Goal: Task Accomplishment & Management: Manage account settings

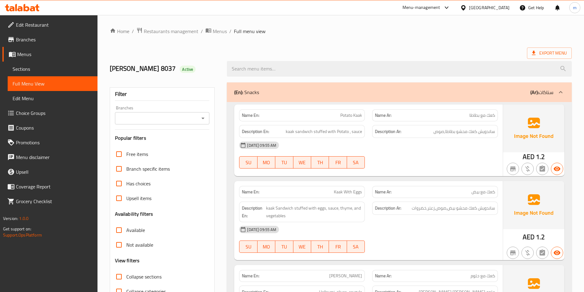
scroll to position [8, 0]
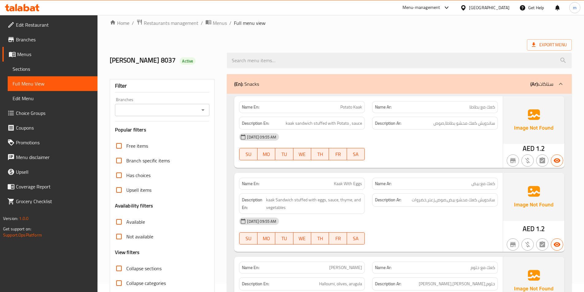
click at [20, 54] on span "Menus" at bounding box center [54, 54] width 75 height 7
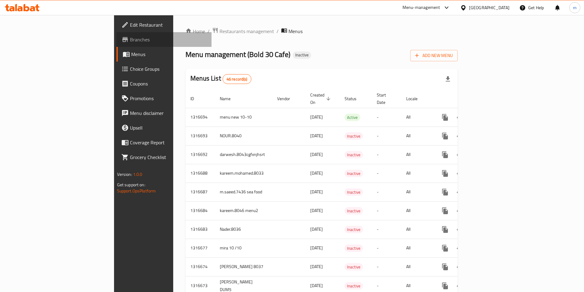
click at [130, 40] on span "Branches" at bounding box center [168, 39] width 77 height 7
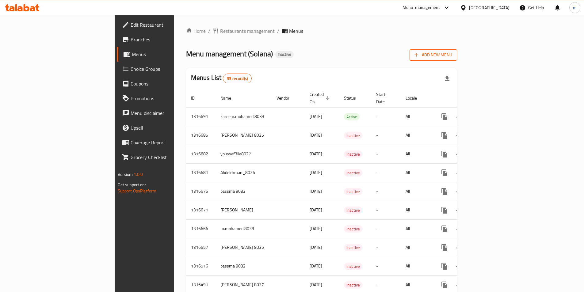
click at [457, 49] on div "Add New Menu" at bounding box center [432, 54] width 47 height 14
click at [452, 51] on span "Add New Menu" at bounding box center [433, 55] width 38 height 8
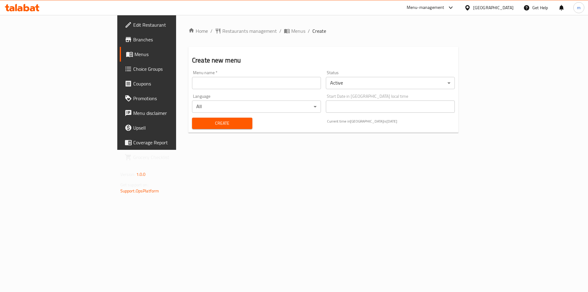
click at [192, 74] on div "Menu name   * Menu name *" at bounding box center [256, 79] width 129 height 19
click at [192, 82] on input "text" at bounding box center [256, 83] width 129 height 12
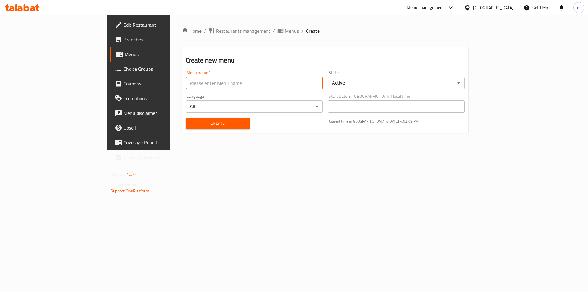
type input "[PERSON_NAME] 8037"
click at [186, 128] on button "Create" at bounding box center [218, 123] width 64 height 11
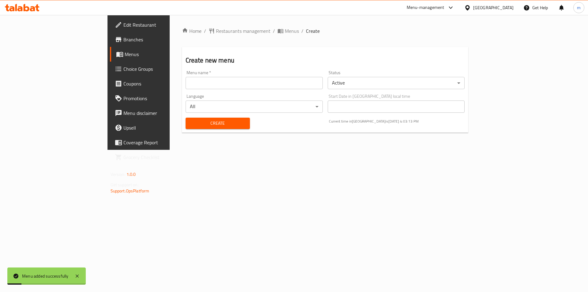
click at [125, 57] on span "Menus" at bounding box center [163, 54] width 76 height 7
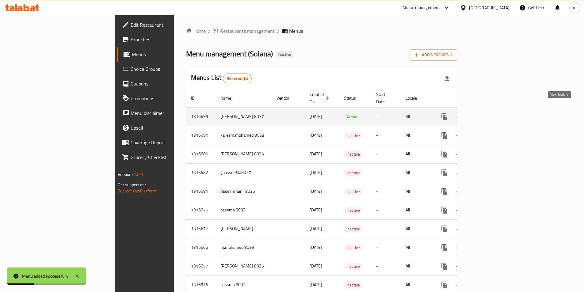
click at [492, 113] on icon "enhanced table" at bounding box center [488, 116] width 7 height 7
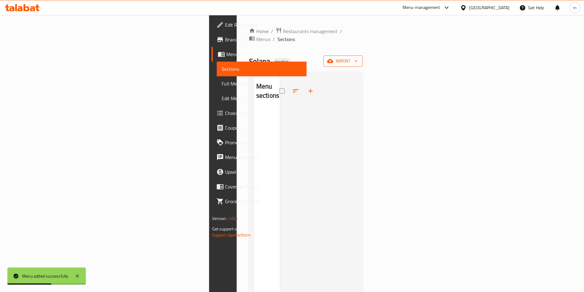
click at [358, 57] on span "import" at bounding box center [342, 61] width 29 height 8
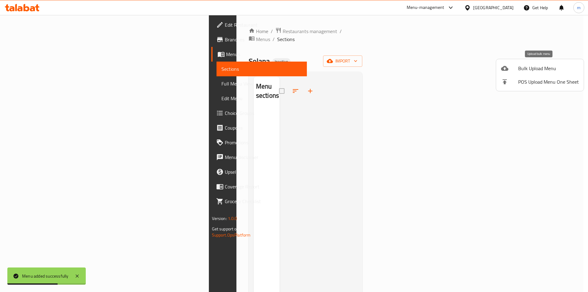
click at [517, 71] on div at bounding box center [509, 68] width 17 height 7
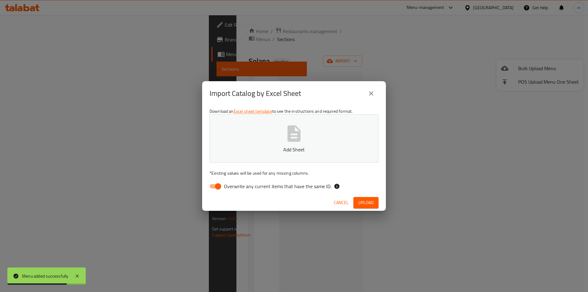
click at [214, 190] on input "Overwrite any current items that have the same ID." at bounding box center [218, 186] width 35 height 12
checkbox input "false"
click at [367, 202] on span "Upload" at bounding box center [365, 203] width 15 height 8
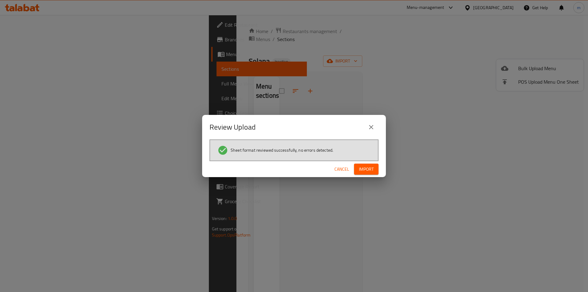
click at [368, 170] on span "Import" at bounding box center [366, 169] width 15 height 8
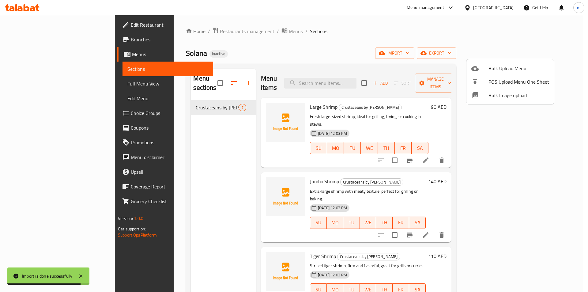
click at [413, 47] on div at bounding box center [294, 146] width 588 height 292
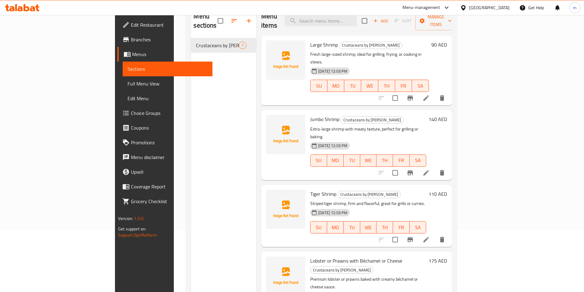
scroll to position [86, 0]
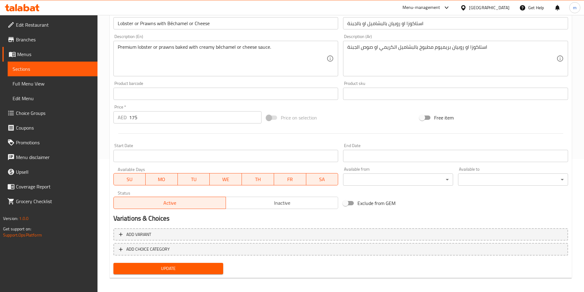
scroll to position [136, 0]
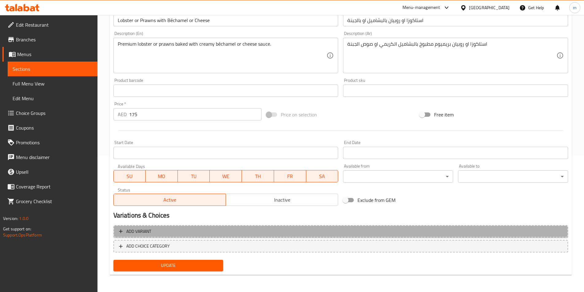
click at [170, 230] on span "Add variant" at bounding box center [340, 232] width 443 height 8
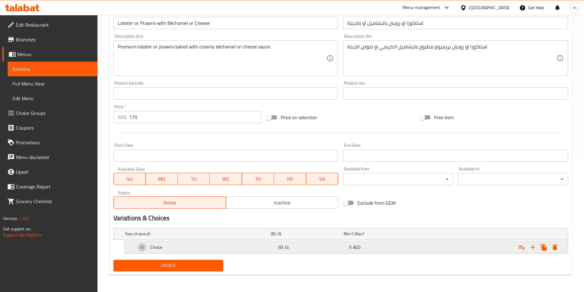
click at [300, 248] on h5 "(ID: 0)" at bounding box center [312, 247] width 69 height 6
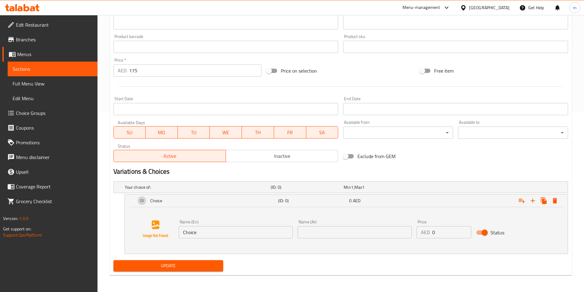
scroll to position [180, 0]
click at [299, 188] on h5 "(ID: 0)" at bounding box center [306, 187] width 70 height 6
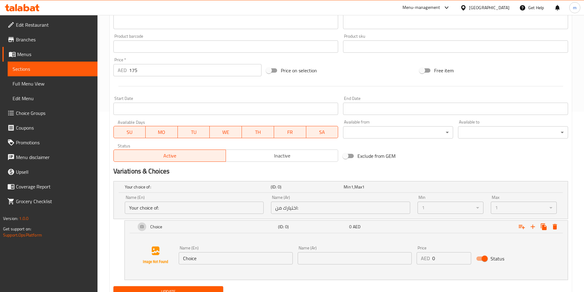
click at [157, 209] on input "Your choice of:" at bounding box center [194, 208] width 139 height 12
click at [157, 207] on input "Your choice of:" at bounding box center [194, 208] width 139 height 12
click at [165, 205] on input "Your choice of:" at bounding box center [194, 208] width 139 height 12
click at [340, 206] on input "اختيارك من:" at bounding box center [340, 208] width 139 height 12
click at [201, 202] on input "Your choice of:" at bounding box center [194, 208] width 139 height 12
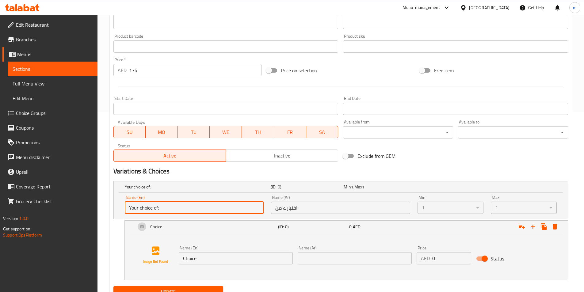
click at [313, 210] on input "اختيارك من:" at bounding box center [340, 208] width 139 height 12
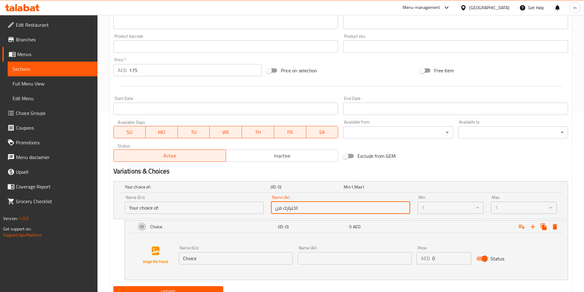
click at [239, 212] on input "Your choice of:" at bounding box center [194, 208] width 139 height 12
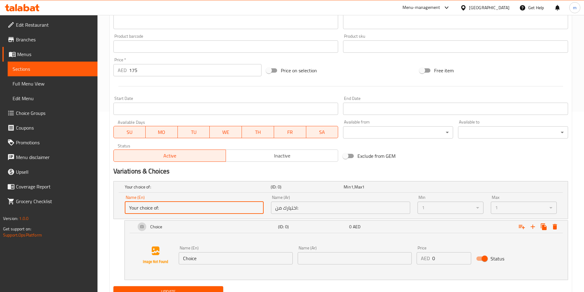
click at [332, 208] on input "اختيارك من:" at bounding box center [340, 208] width 139 height 12
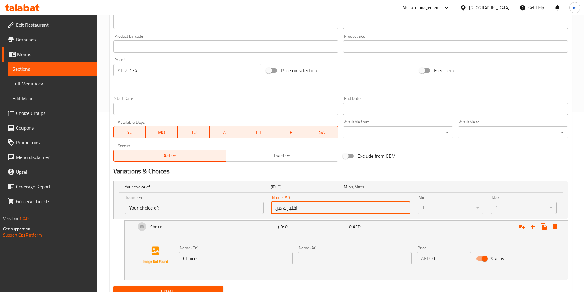
click at [237, 267] on div "Name (En) Choice Name (En)" at bounding box center [235, 255] width 119 height 24
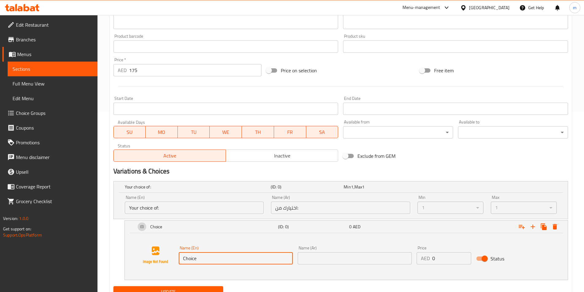
click at [237, 260] on input "Choice" at bounding box center [236, 258] width 114 height 12
click at [182, 210] on input "Your choice of:" at bounding box center [194, 208] width 139 height 12
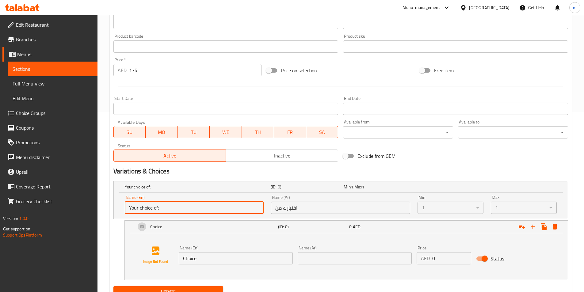
click at [206, 260] on input "Choice" at bounding box center [236, 258] width 114 height 12
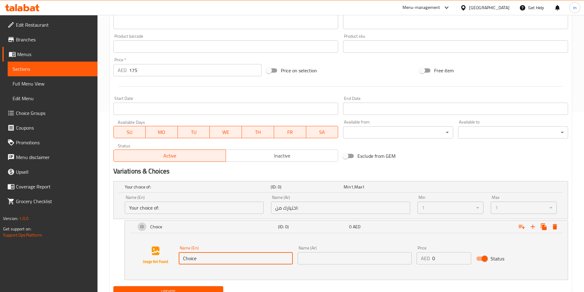
click at [157, 211] on input "Your choice of:" at bounding box center [194, 208] width 139 height 12
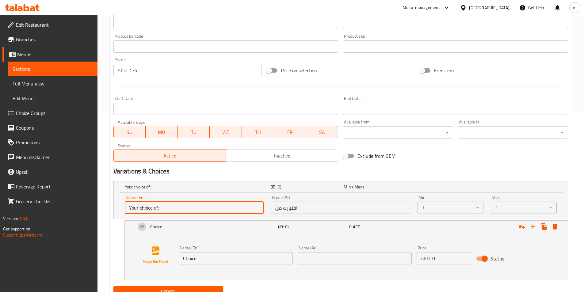
click at [154, 205] on input "Your choice of:" at bounding box center [194, 208] width 139 height 12
click at [157, 207] on input "Your choice of:" at bounding box center [194, 208] width 139 height 12
click at [159, 207] on input "Your choice of:" at bounding box center [194, 208] width 139 height 12
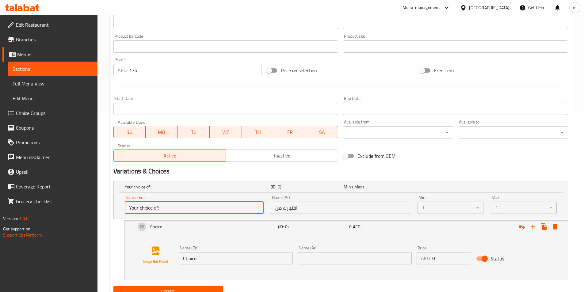
click at [157, 207] on input "Your choice of:" at bounding box center [194, 208] width 139 height 12
click at [156, 209] on input "Your choice of:" at bounding box center [194, 208] width 139 height 12
click at [161, 209] on input "Your choice of:" at bounding box center [194, 208] width 139 height 12
click at [214, 262] on input "Choice" at bounding box center [236, 258] width 114 height 12
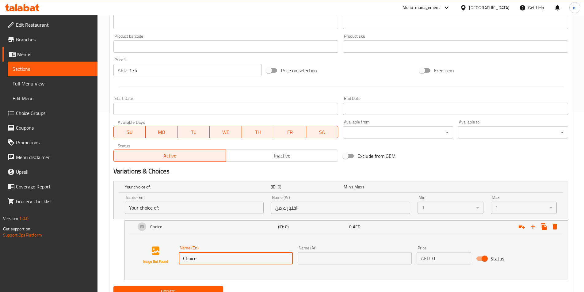
click at [215, 262] on input "Choice" at bounding box center [236, 258] width 114 height 12
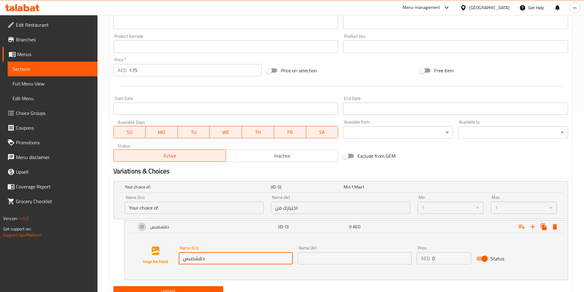
click at [213, 260] on input "حقشصىس" at bounding box center [236, 258] width 114 height 12
type input "prawns"
click at [150, 69] on input "175" at bounding box center [195, 70] width 133 height 12
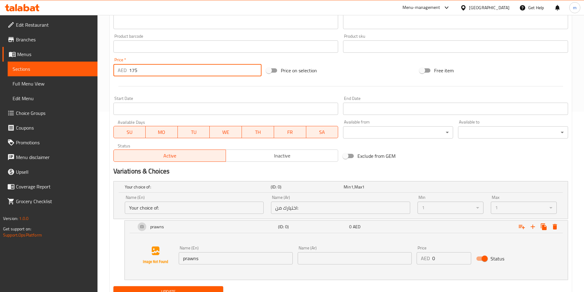
click at [150, 69] on input "175" at bounding box center [195, 70] width 133 height 12
drag, startPoint x: 130, startPoint y: 70, endPoint x: 142, endPoint y: 70, distance: 12.3
click at [142, 70] on input "175" at bounding box center [195, 70] width 133 height 12
click at [133, 69] on input "175" at bounding box center [195, 70] width 133 height 12
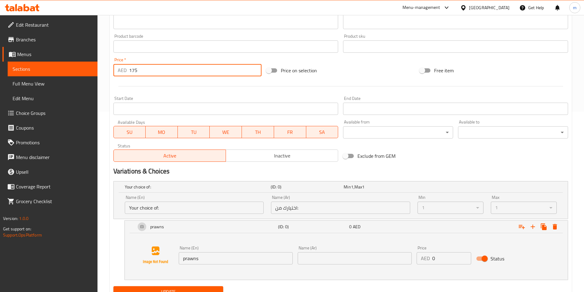
drag, startPoint x: 130, startPoint y: 70, endPoint x: 137, endPoint y: 72, distance: 7.7
click at [137, 72] on input "175" at bounding box center [195, 70] width 133 height 12
type input "0"
click at [224, 255] on input "prawns" at bounding box center [236, 258] width 114 height 12
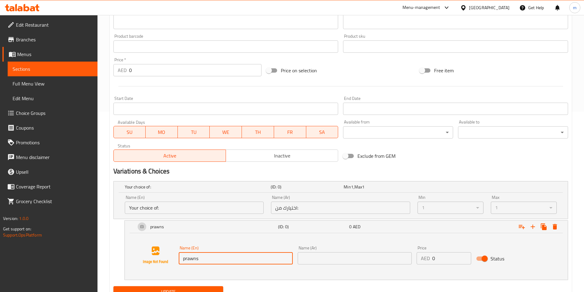
click at [332, 259] on input "text" at bounding box center [355, 258] width 114 height 12
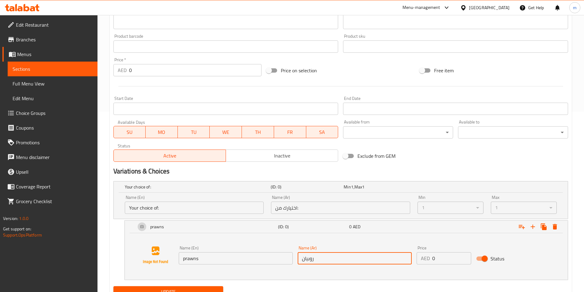
type input "روبيان"
click at [451, 263] on input "0" at bounding box center [451, 258] width 39 height 12
drag, startPoint x: 433, startPoint y: 257, endPoint x: 437, endPoint y: 258, distance: 3.8
click at [437, 258] on input "0" at bounding box center [451, 258] width 39 height 12
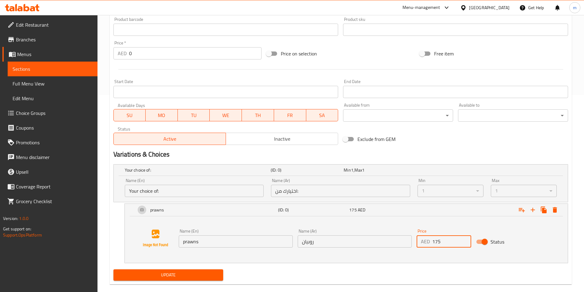
scroll to position [207, 0]
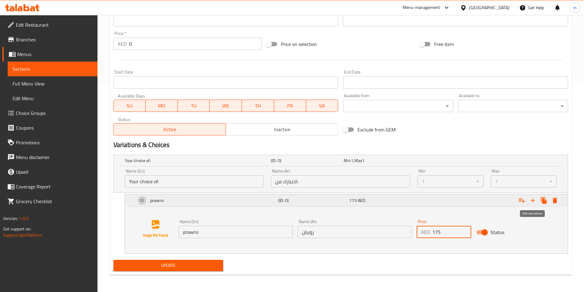
type input "175"
click at [535, 201] on icon "Expand" at bounding box center [532, 200] width 7 height 7
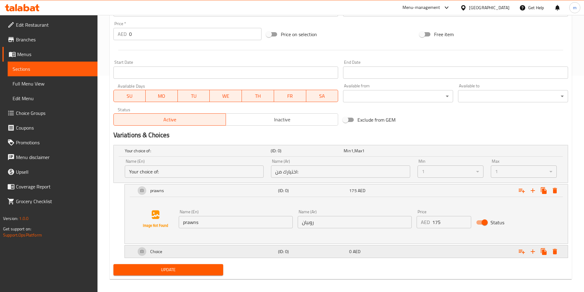
scroll to position [221, 0]
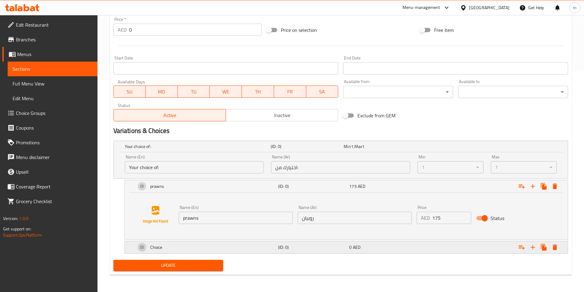
click at [313, 252] on div "Choice (ID: 0) 0 AED" at bounding box center [348, 247] width 427 height 15
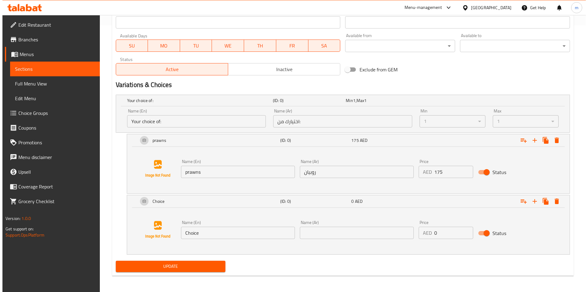
scroll to position [267, 0]
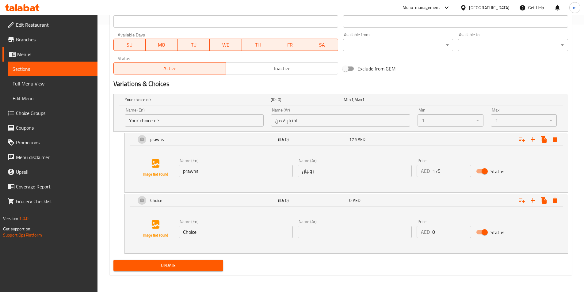
click at [215, 232] on input "Choice" at bounding box center [236, 232] width 114 height 12
type input "م"
click at [215, 232] on input "lobster" at bounding box center [236, 232] width 114 height 12
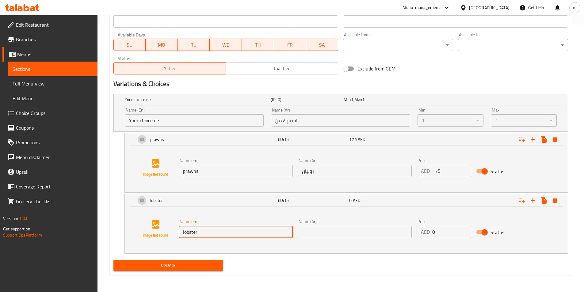
click at [215, 232] on input "lobster" at bounding box center [236, 232] width 114 height 12
type input "lobster"
click at [556, 199] on icon "Expand" at bounding box center [554, 201] width 4 height 6
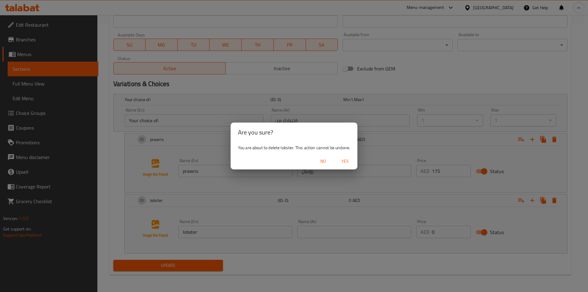
click at [344, 162] on span "Yes" at bounding box center [345, 161] width 15 height 8
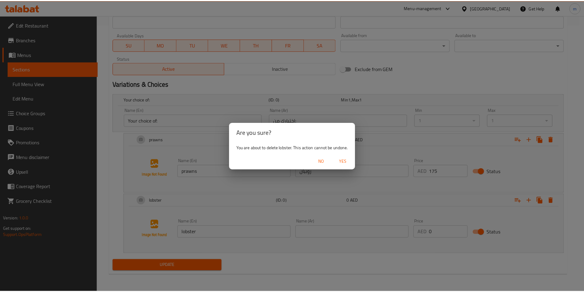
scroll to position [207, 0]
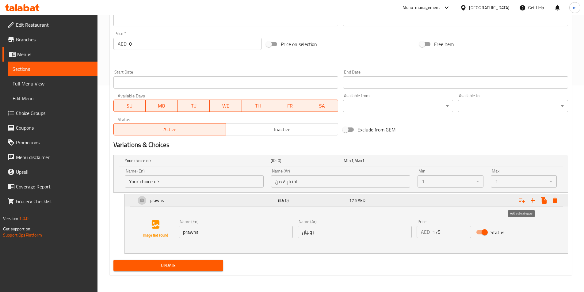
click at [517, 200] on button "Expand" at bounding box center [521, 200] width 11 height 11
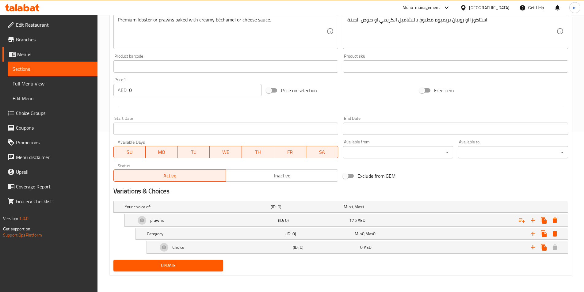
scroll to position [160, 0]
click at [198, 238] on div "Category" at bounding box center [215, 233] width 138 height 9
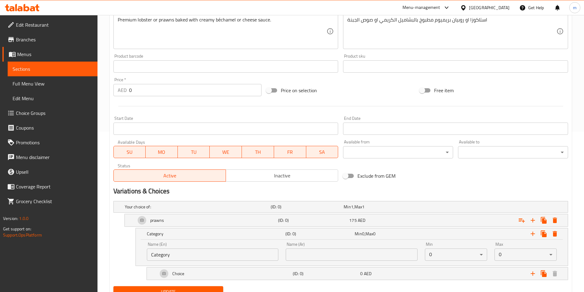
click at [200, 258] on input "Category" at bounding box center [213, 254] width 132 height 12
click at [196, 256] on input "Category" at bounding box center [213, 254] width 132 height 12
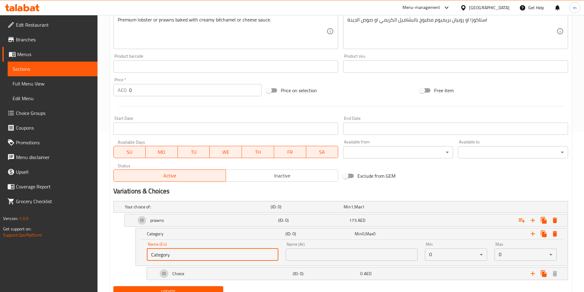
click at [196, 256] on input "Category" at bounding box center [213, 254] width 132 height 12
click at [196, 254] on input "Category" at bounding box center [213, 254] width 132 height 12
paste input "creamy béchamel"
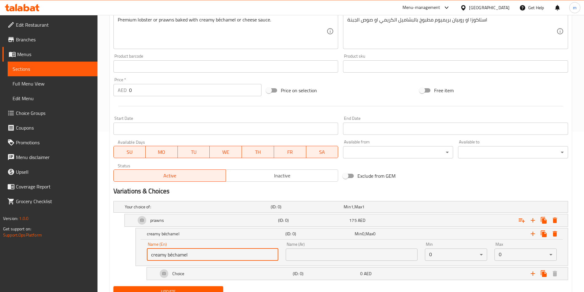
type input "creamy béchamel"
click at [310, 254] on input "text" at bounding box center [352, 254] width 132 height 12
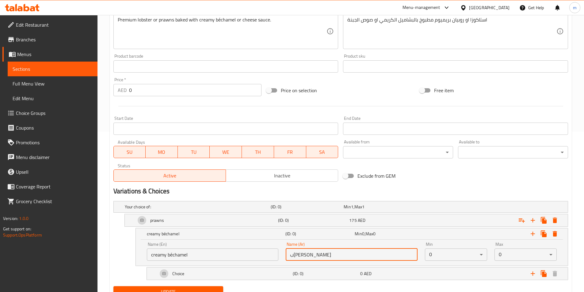
type input "ب[PERSON_NAME]"
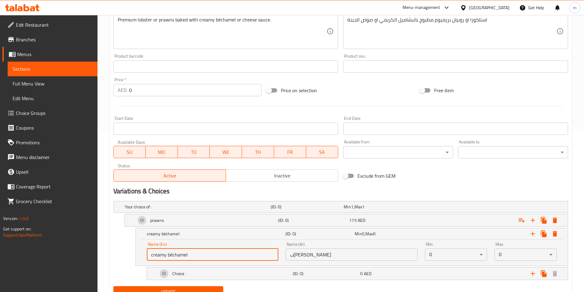
drag, startPoint x: 171, startPoint y: 255, endPoint x: 173, endPoint y: 275, distance: 20.9
click at [172, 254] on input "creamy béchamel" at bounding box center [213, 254] width 132 height 12
drag, startPoint x: 176, startPoint y: 284, endPoint x: 170, endPoint y: 252, distance: 33.0
click at [170, 252] on input "creamy bchamel" at bounding box center [213, 254] width 132 height 12
type input "creamy bechamel"
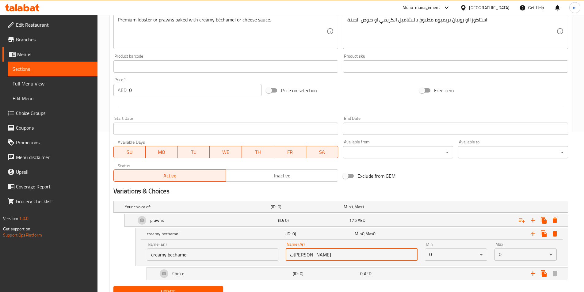
drag, startPoint x: 287, startPoint y: 256, endPoint x: 306, endPoint y: 259, distance: 19.2
click at [306, 259] on input "ب[PERSON_NAME]" at bounding box center [352, 254] width 132 height 12
type input "بشاميل"
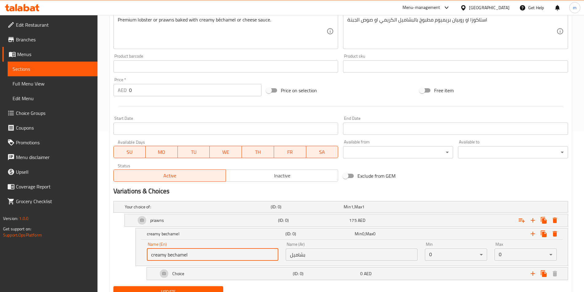
drag, startPoint x: 167, startPoint y: 257, endPoint x: 118, endPoint y: 266, distance: 49.8
click at [118, 266] on div "Your choice of: (ID: 0) Min 1 , Max 1 Name (En) Your choice of: Name (En) Name …" at bounding box center [340, 241] width 459 height 85
type input "bechamel"
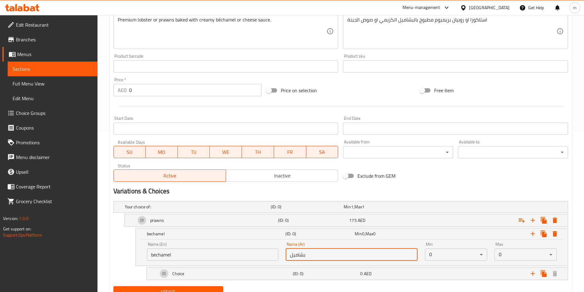
click at [314, 255] on input "بشاميل" at bounding box center [352, 254] width 132 height 12
click at [352, 224] on span "175" at bounding box center [352, 220] width 7 height 8
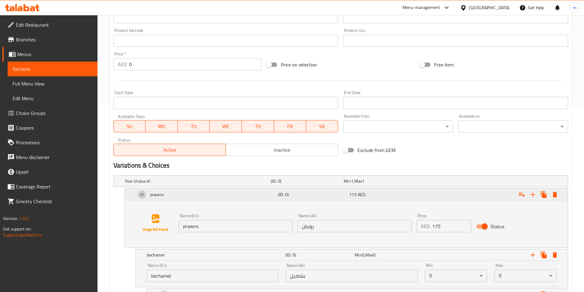
scroll to position [222, 0]
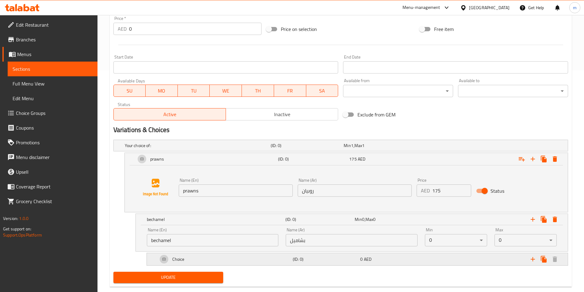
click at [322, 259] on h5 "(ID: 0)" at bounding box center [325, 259] width 65 height 6
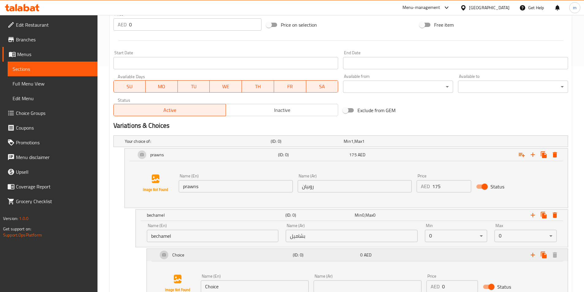
scroll to position [280, 0]
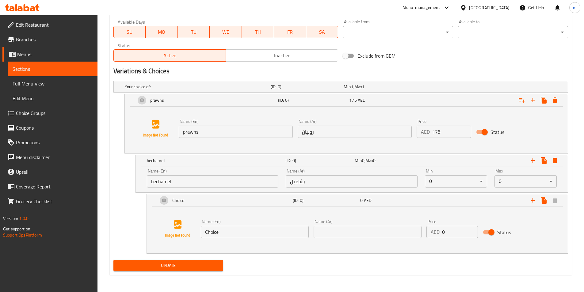
click at [250, 233] on input "Choice" at bounding box center [255, 232] width 108 height 12
click at [366, 161] on div "Min 0 , Max 0" at bounding box center [387, 160] width 67 height 6
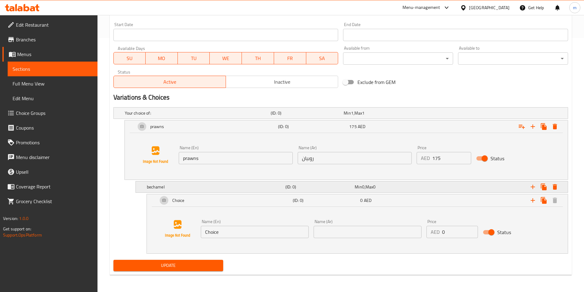
click at [363, 184] on span "0" at bounding box center [363, 187] width 2 height 8
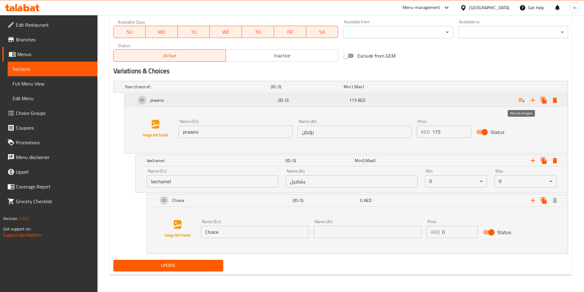
click at [520, 99] on icon "Expand" at bounding box center [521, 100] width 7 height 7
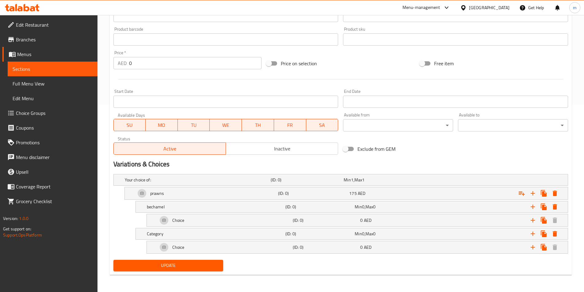
scroll to position [187, 0]
click at [188, 222] on div "Choice" at bounding box center [224, 220] width 135 height 15
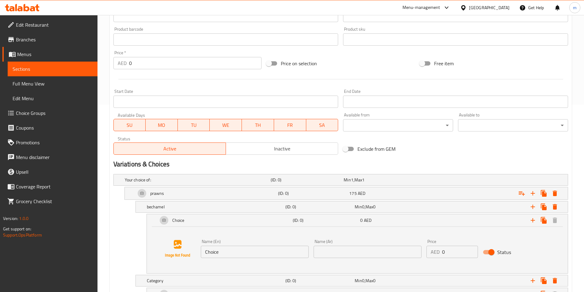
click at [252, 252] on input "Choice" at bounding box center [255, 252] width 108 height 12
click at [253, 252] on input "Choice" at bounding box center [255, 252] width 108 height 12
type input "cheese"
click at [393, 254] on input "text" at bounding box center [367, 252] width 108 height 12
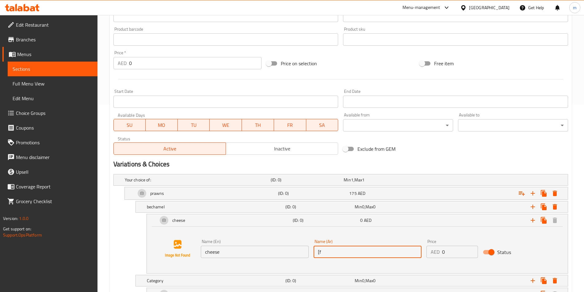
type input "["
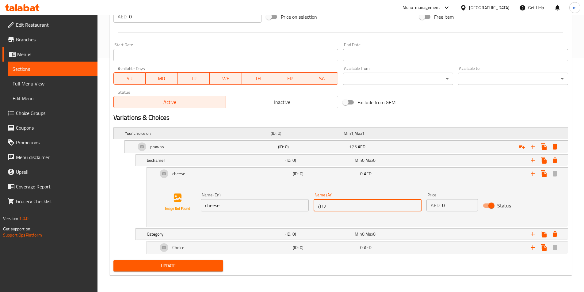
scroll to position [234, 0]
type input "جبن"
click at [321, 156] on div "(ID: 0)" at bounding box center [318, 160] width 69 height 9
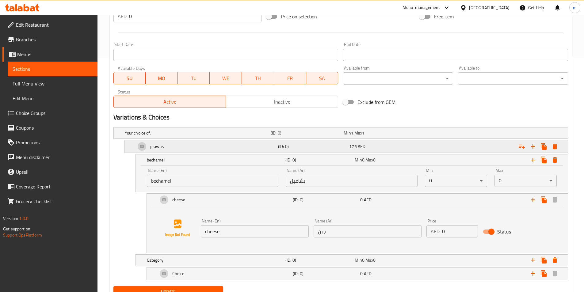
click at [335, 148] on h5 "(ID: 0)" at bounding box center [312, 146] width 69 height 6
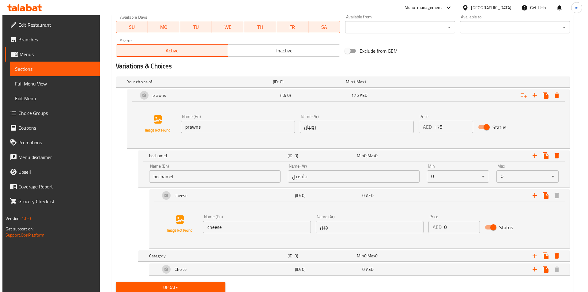
scroll to position [307, 0]
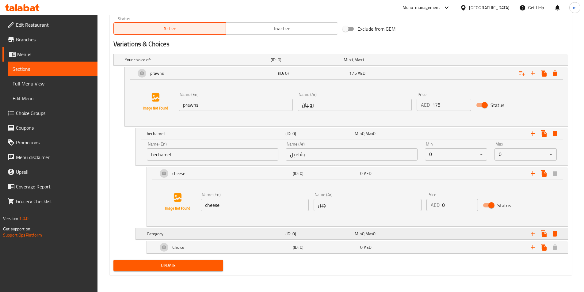
click at [305, 236] on h5 "(ID: 0)" at bounding box center [318, 234] width 67 height 6
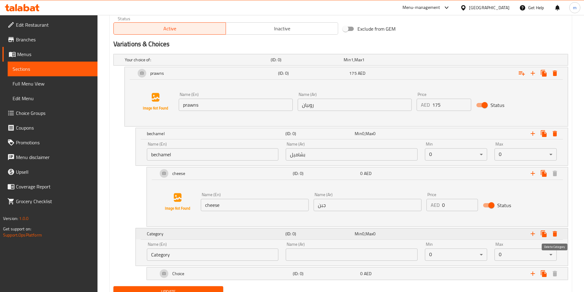
click at [555, 235] on icon "Expand" at bounding box center [554, 234] width 4 height 6
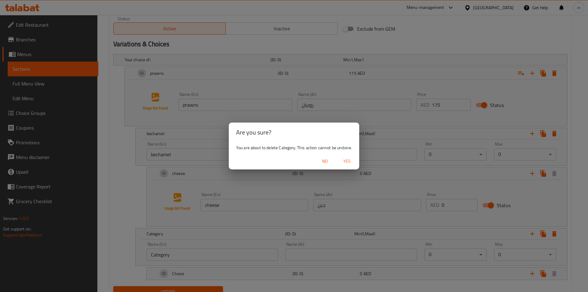
click at [354, 162] on span "Yes" at bounding box center [347, 161] width 15 height 8
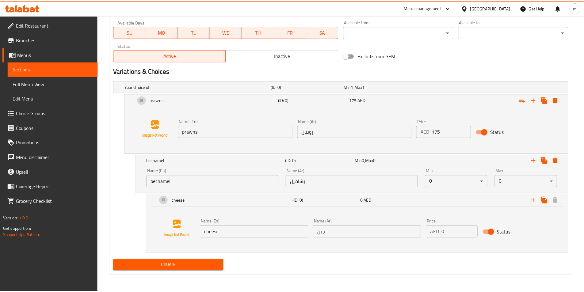
scroll to position [280, 0]
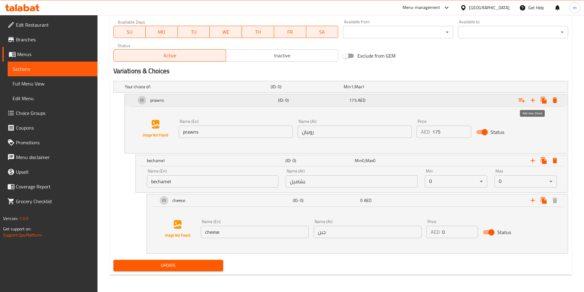
click at [534, 99] on icon "Expand" at bounding box center [532, 100] width 7 height 7
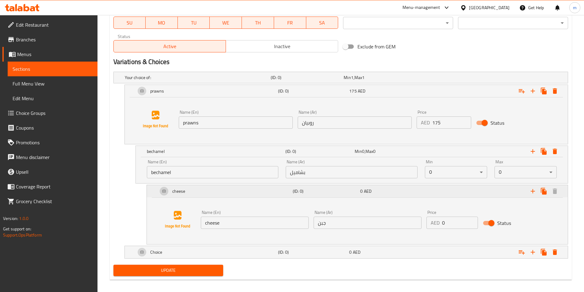
scroll to position [294, 0]
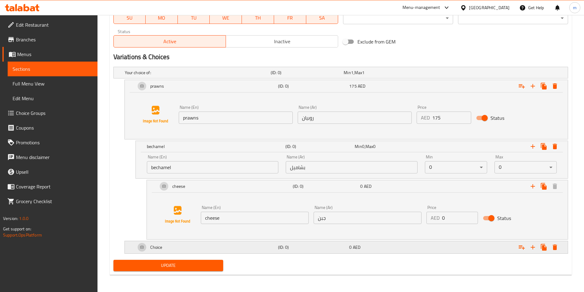
click at [410, 252] on div "Choice (ID: 0) 0 AED" at bounding box center [348, 247] width 427 height 15
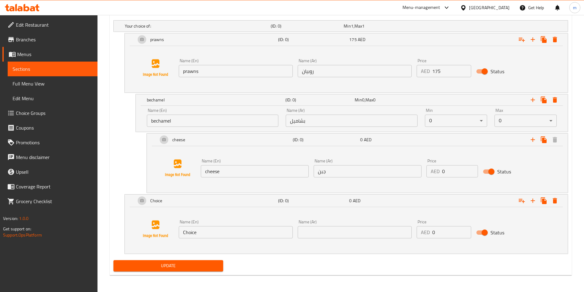
scroll to position [341, 0]
click at [442, 233] on input "0" at bounding box center [451, 232] width 39 height 12
type input "175"
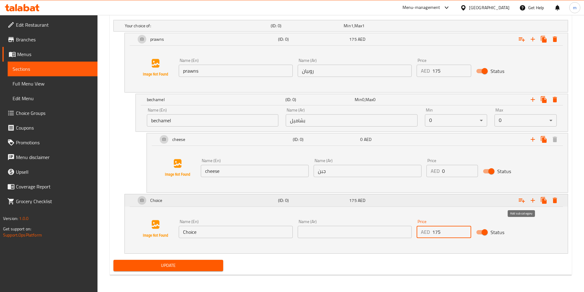
click at [522, 202] on icon "Expand" at bounding box center [521, 200] width 7 height 7
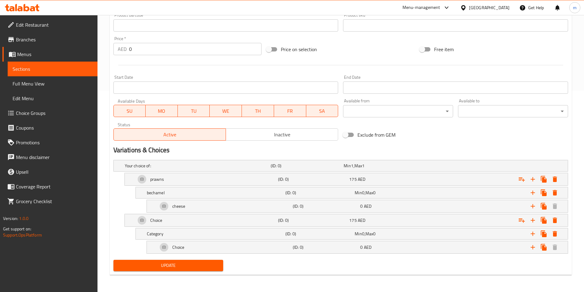
scroll to position [201, 0]
click at [301, 225] on div "Choice (ID: 0) 175 AED" at bounding box center [348, 220] width 427 height 15
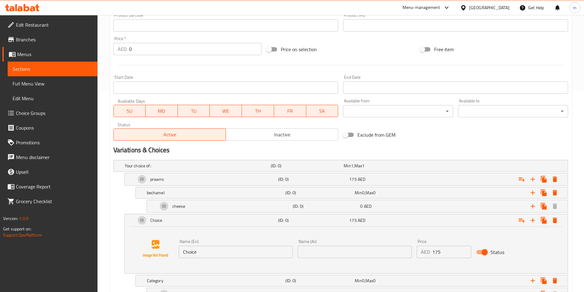
click at [238, 254] on input "Choice" at bounding box center [236, 252] width 114 height 12
click at [238, 254] on input "مخلاسفثقش" at bounding box center [236, 252] width 114 height 12
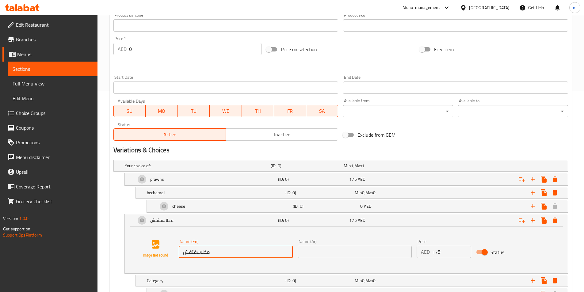
click at [238, 254] on input "مخلاسفثقش" at bounding box center [236, 252] width 114 height 12
type input "lobster"
click at [322, 252] on input "text" at bounding box center [355, 252] width 114 height 12
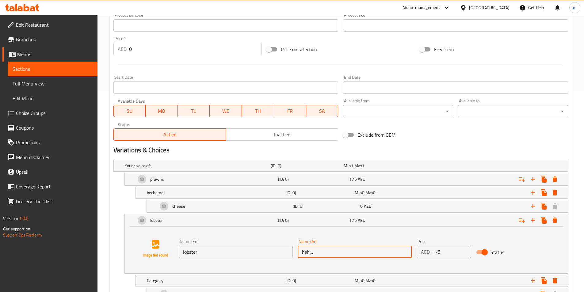
type input "hsh;,.h"
click at [321, 252] on input "hsh;,.h" at bounding box center [355, 252] width 114 height 12
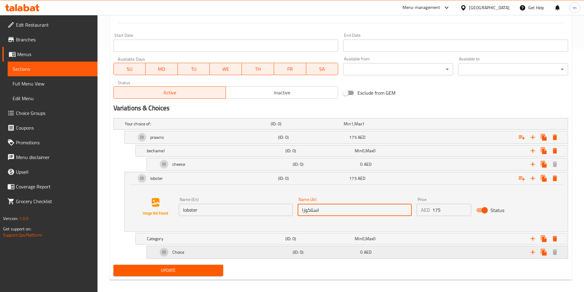
scroll to position [248, 0]
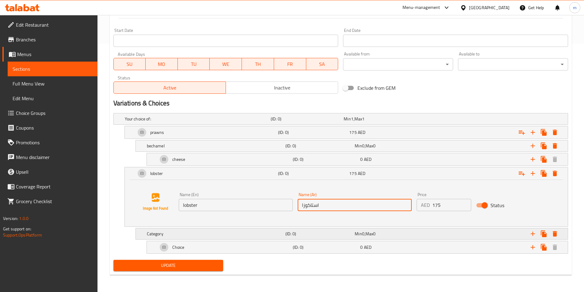
type input "استاكوزا"
click at [355, 235] on span "Min" at bounding box center [357, 234] width 7 height 8
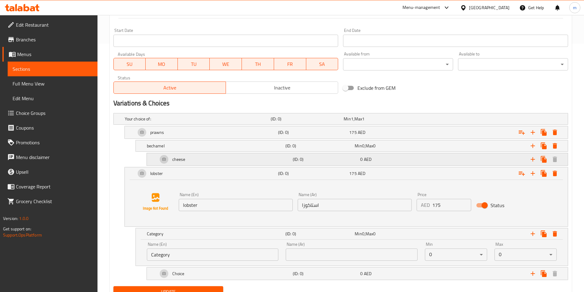
click at [265, 161] on div "cheese" at bounding box center [224, 159] width 135 height 15
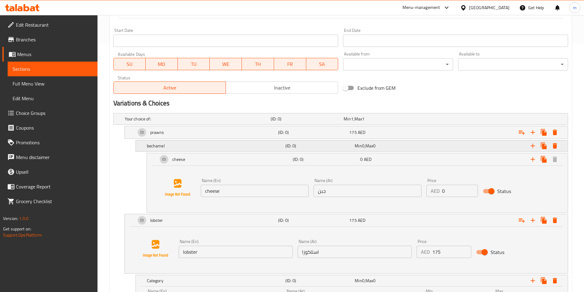
click at [275, 142] on div "bechamel" at bounding box center [215, 146] width 138 height 9
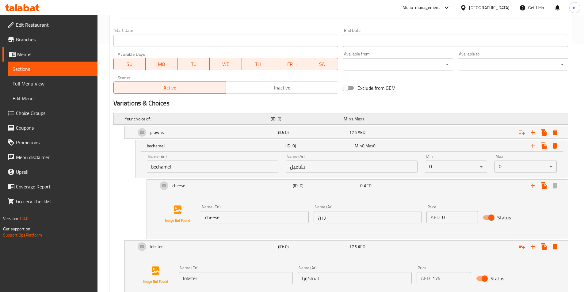
click at [338, 119] on h5 "(ID: 0)" at bounding box center [306, 119] width 70 height 6
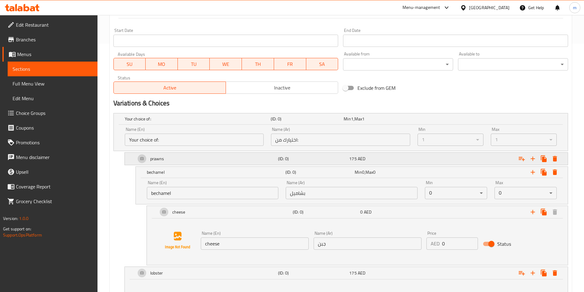
click at [294, 160] on h5 "(ID: 0)" at bounding box center [312, 159] width 69 height 6
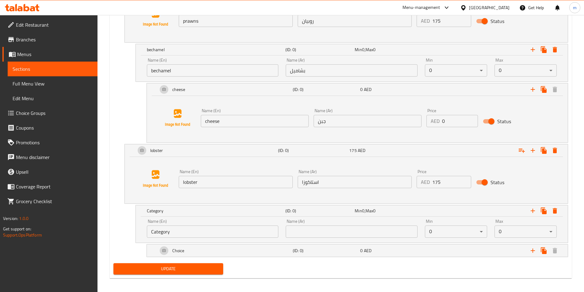
scroll to position [421, 0]
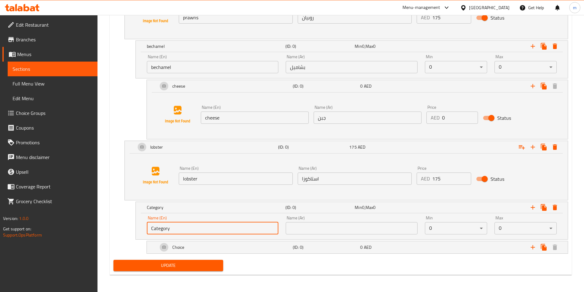
click at [223, 225] on input "Category" at bounding box center [213, 228] width 132 height 12
click at [183, 66] on input "bechamel" at bounding box center [213, 67] width 132 height 12
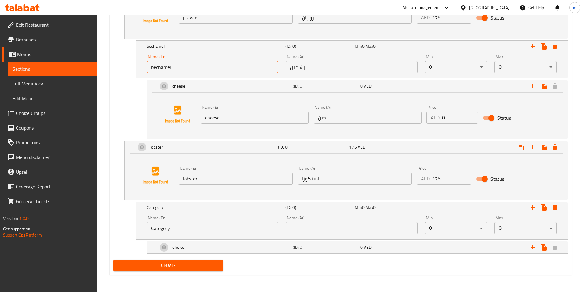
click at [182, 66] on input "bechamel" at bounding box center [213, 67] width 132 height 12
click at [175, 230] on input "Category" at bounding box center [213, 228] width 132 height 12
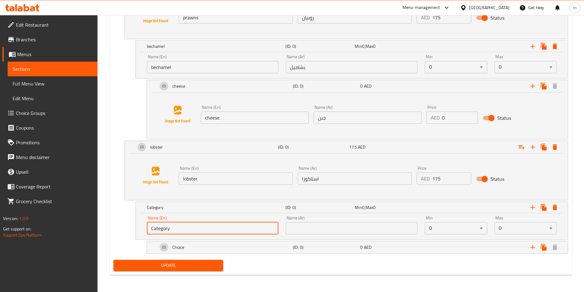
click at [175, 230] on input "Category" at bounding box center [213, 228] width 132 height 12
paste input "bechamel"
type input "bechamel"
click at [306, 227] on input "text" at bounding box center [352, 228] width 132 height 12
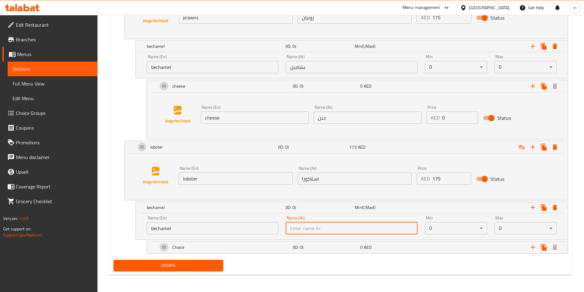
click at [306, 66] on input "بشاميل" at bounding box center [352, 67] width 132 height 12
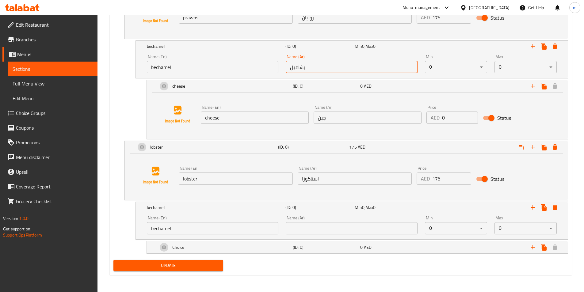
click at [306, 66] on input "بشاميل" at bounding box center [352, 67] width 132 height 12
click at [295, 228] on input "text" at bounding box center [352, 228] width 132 height 12
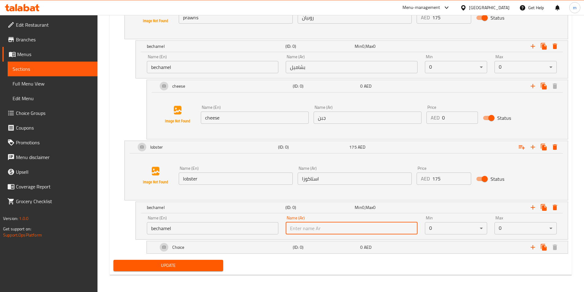
paste input "بشاميل"
type input "بشاميل"
click at [306, 247] on h5 "(ID: 0)" at bounding box center [325, 247] width 65 height 6
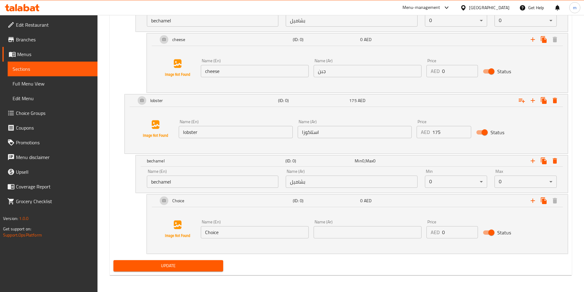
scroll to position [468, 0]
click at [330, 261] on div "Update" at bounding box center [340, 265] width 459 height 16
click at [520, 97] on icon "Expand" at bounding box center [521, 100] width 7 height 7
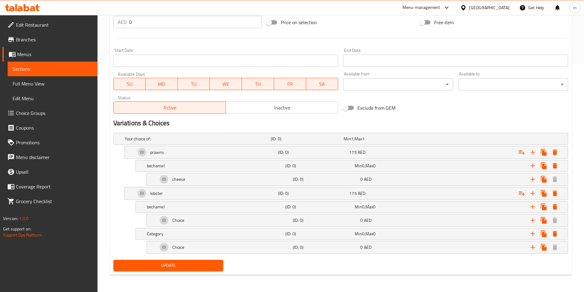
scroll to position [228, 0]
click at [201, 220] on div "Choice" at bounding box center [224, 220] width 135 height 15
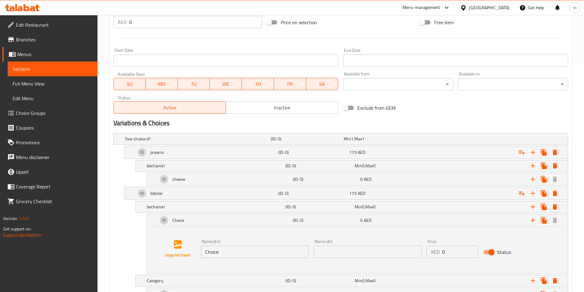
click at [275, 251] on input "Choice" at bounding box center [255, 252] width 108 height 12
click at [555, 280] on icon "Expand" at bounding box center [554, 281] width 4 height 6
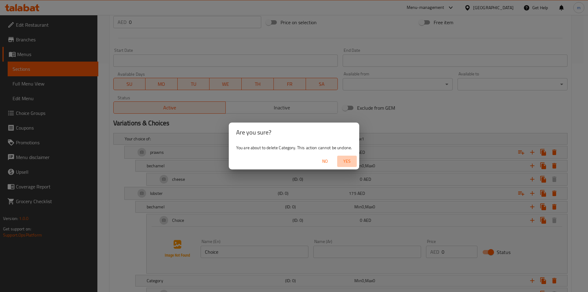
click at [348, 161] on span "Yes" at bounding box center [347, 161] width 15 height 8
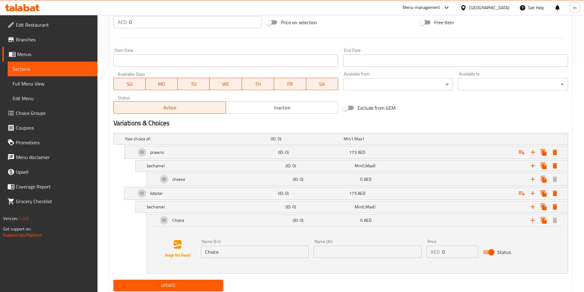
click at [230, 251] on input "Choice" at bounding box center [255, 252] width 108 height 12
type input "cheese"
click at [329, 250] on input "text" at bounding box center [367, 252] width 108 height 12
click at [358, 256] on input "[fk" at bounding box center [367, 252] width 108 height 12
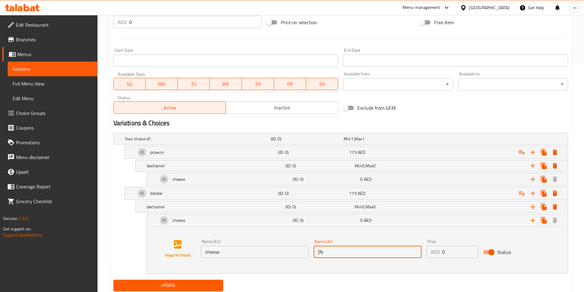
click at [358, 256] on input "[fk" at bounding box center [367, 252] width 108 height 12
type input "جبن"
click at [210, 222] on div "cheese" at bounding box center [224, 220] width 135 height 15
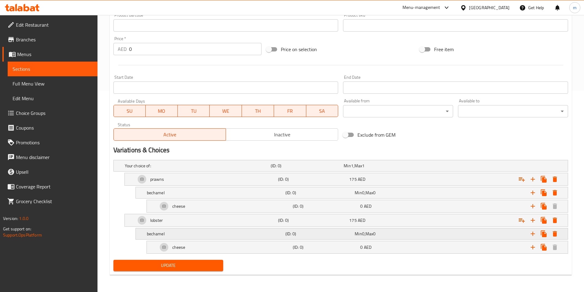
scroll to position [201, 0]
click at [348, 166] on span "Min" at bounding box center [346, 166] width 7 height 8
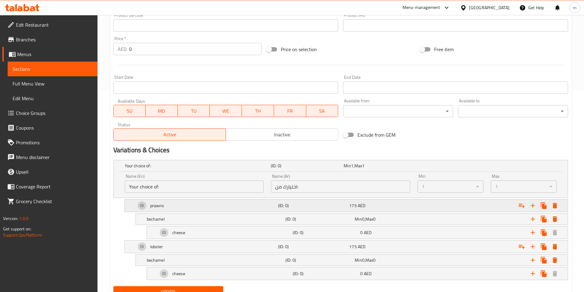
click at [342, 207] on h5 "(ID: 0)" at bounding box center [312, 206] width 69 height 6
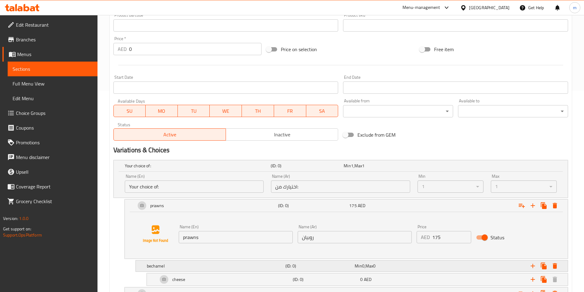
click at [339, 268] on h5 "(ID: 0)" at bounding box center [318, 266] width 67 height 6
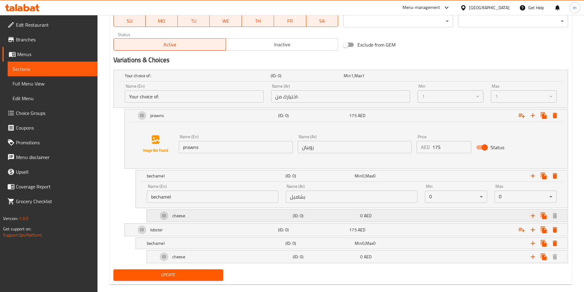
scroll to position [301, 0]
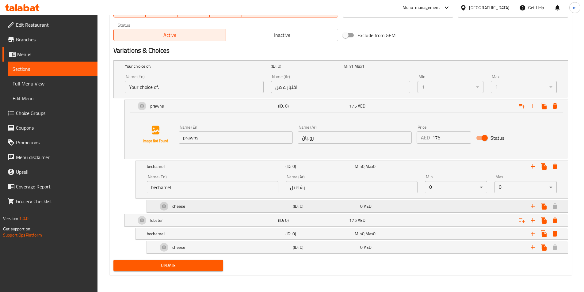
click at [345, 207] on h5 "(ID: 0)" at bounding box center [325, 206] width 65 height 6
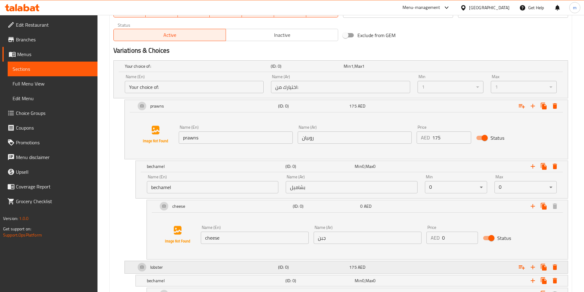
click at [338, 268] on h5 "(ID: 0)" at bounding box center [312, 267] width 69 height 6
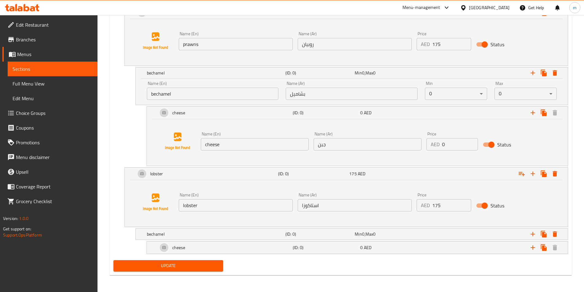
scroll to position [395, 0]
click at [339, 232] on h5 "(ID: 0)" at bounding box center [318, 234] width 67 height 6
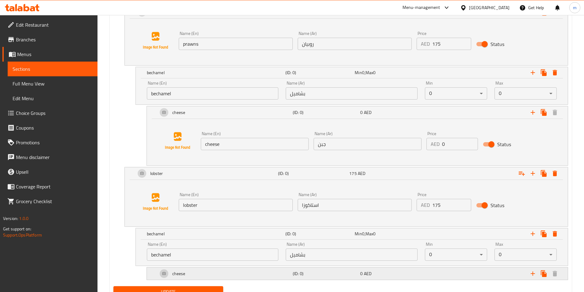
click at [324, 275] on h5 "(ID: 0)" at bounding box center [325, 274] width 65 height 6
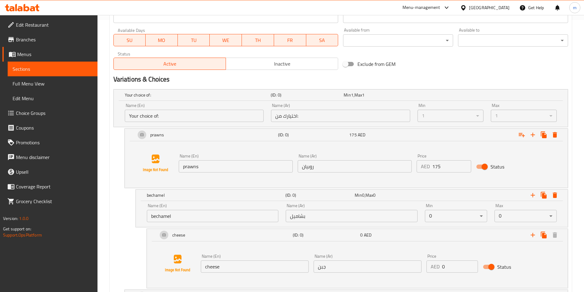
scroll to position [303, 0]
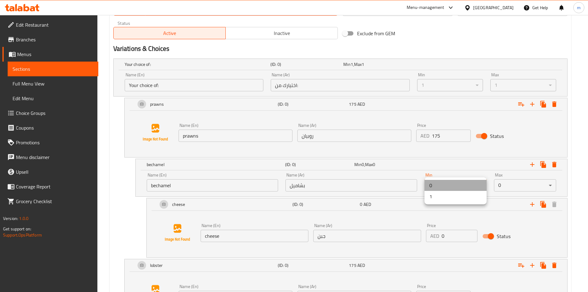
click at [455, 187] on li "0" at bounding box center [456, 185] width 62 height 11
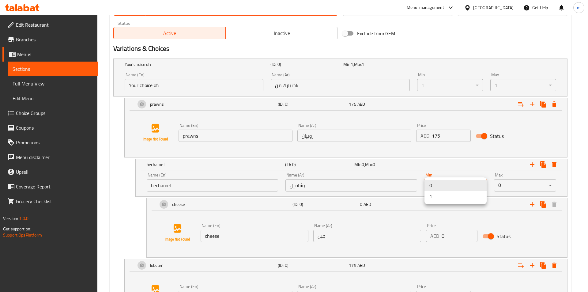
click at [430, 198] on li "1" at bounding box center [456, 196] width 62 height 11
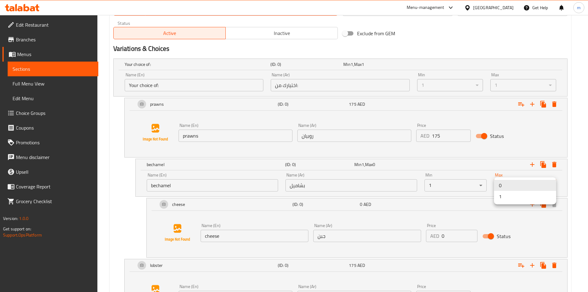
click at [501, 197] on li "1" at bounding box center [525, 196] width 62 height 11
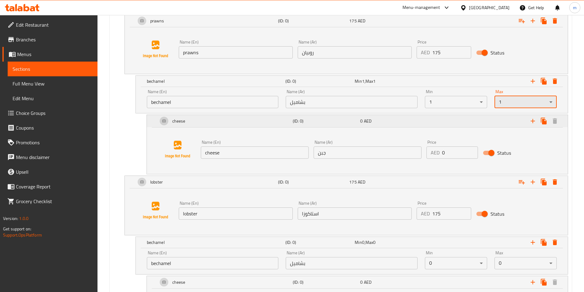
scroll to position [395, 0]
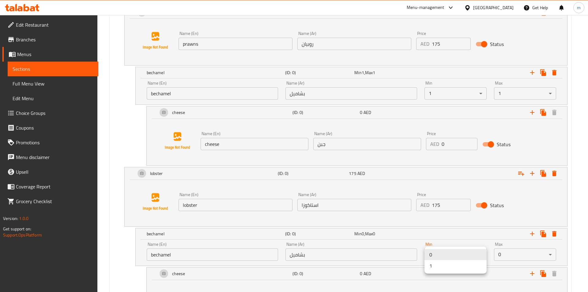
click at [439, 264] on li "1" at bounding box center [456, 265] width 62 height 11
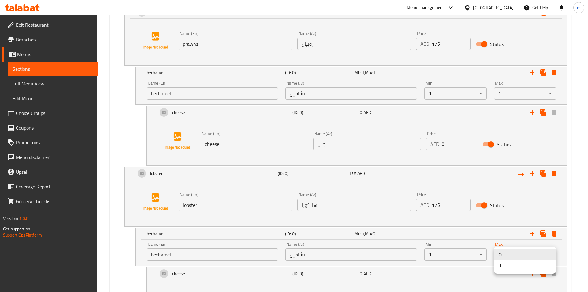
click at [501, 267] on li "1" at bounding box center [525, 265] width 62 height 11
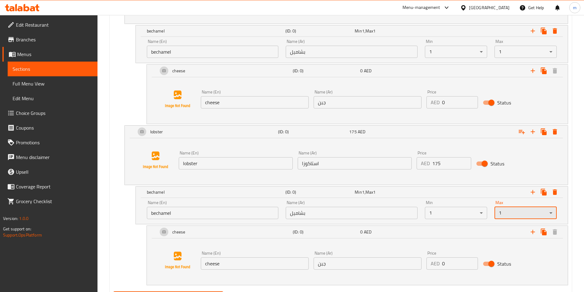
scroll to position [468, 0]
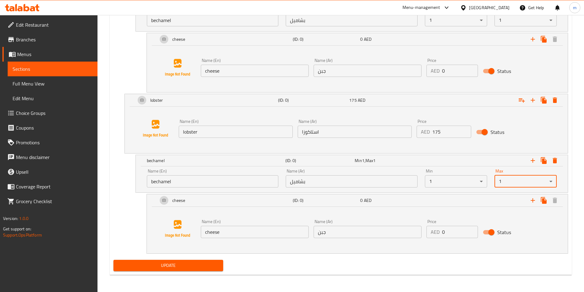
click at [459, 229] on input "0" at bounding box center [460, 232] width 36 height 12
click at [461, 214] on div "Name (En) cheese Name (En) Name (Ar) جبن Name (Ar) Price AED 0 Price Status" at bounding box center [357, 229] width 406 height 47
click at [170, 262] on span "Update" at bounding box center [168, 266] width 100 height 8
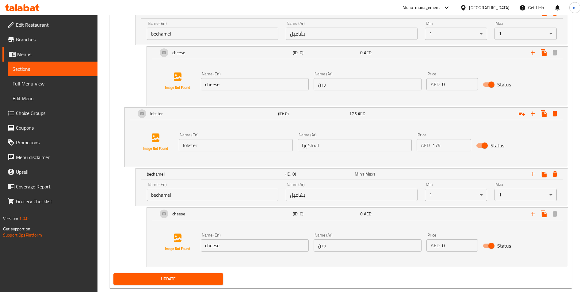
scroll to position [10, 0]
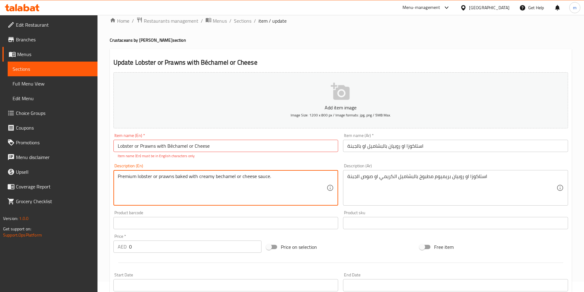
type textarea "Premium lobster or prawns baked with creamy bechamel or cheese sauce."
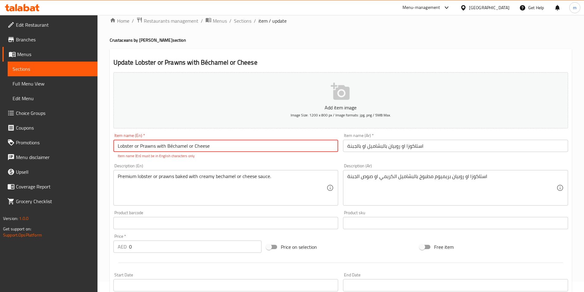
click at [172, 143] on input "Lobster or Prawns with Béchamel or Cheese" at bounding box center [225, 146] width 225 height 12
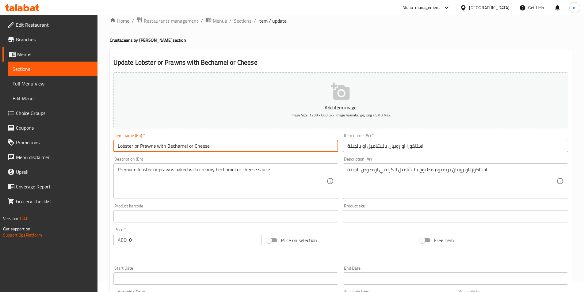
type input "Lobster or Prawns with Bechamel or Cheese"
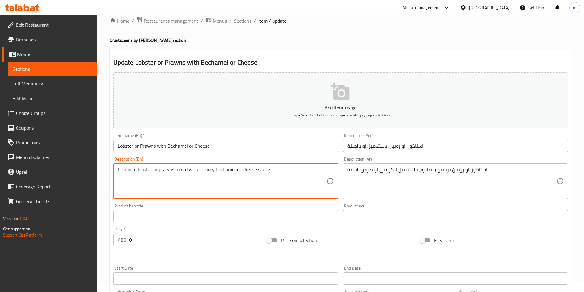
click at [296, 222] on input "text" at bounding box center [225, 216] width 225 height 12
click at [226, 171] on textarea "Premium lobster or prawns baked with creamy bechamel or cheese sauce." at bounding box center [222, 181] width 209 height 29
click at [226, 170] on textarea "Premium lobster or prawns baked with creamy bechamel or cheese sauce." at bounding box center [222, 181] width 209 height 29
click at [230, 170] on textarea "Premium lobster or prawns baked with creamy bechamel or cheese sauce." at bounding box center [222, 181] width 209 height 29
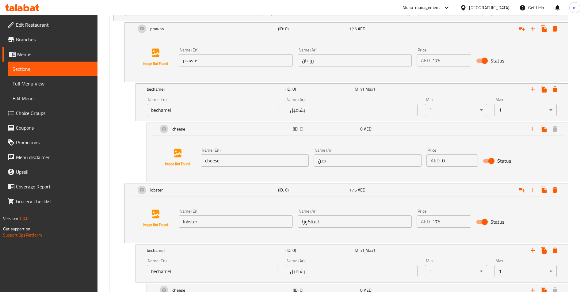
scroll to position [468, 0]
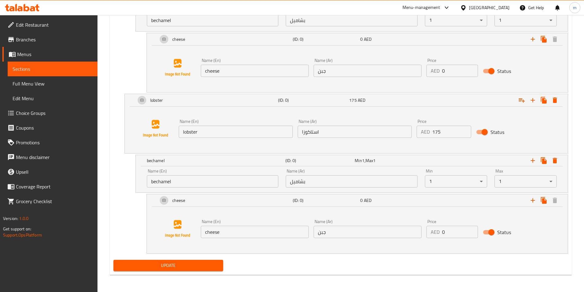
click at [186, 268] on span "Update" at bounding box center [168, 266] width 100 height 8
click at [180, 269] on span "Update" at bounding box center [168, 266] width 100 height 8
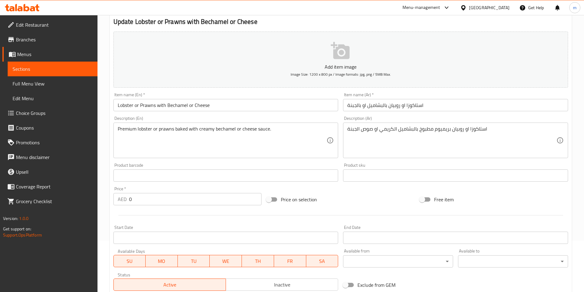
scroll to position [39, 0]
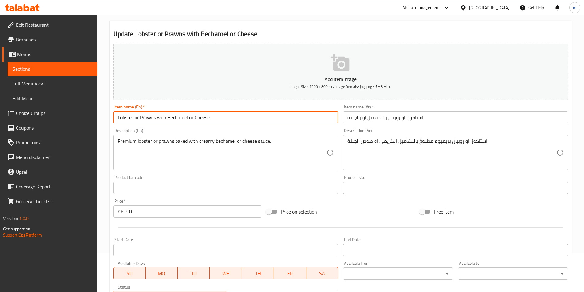
click at [160, 118] on input "Lobster or Prawns with Bechamel or Cheese" at bounding box center [225, 117] width 225 height 12
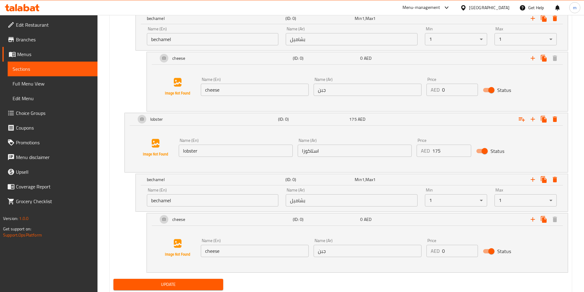
scroll to position [468, 0]
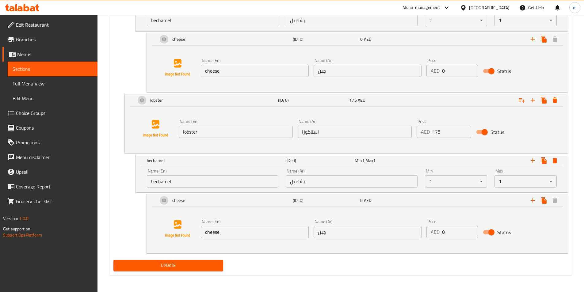
click at [165, 271] on button "Update" at bounding box center [168, 265] width 110 height 11
click at [31, 85] on span "Full Menu View" at bounding box center [53, 83] width 80 height 7
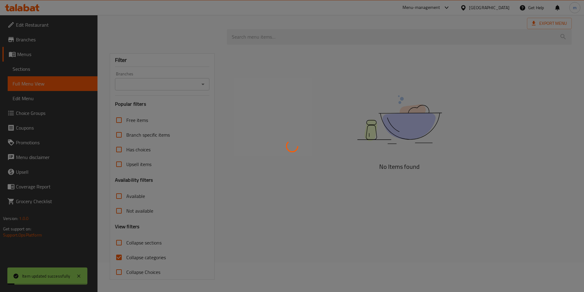
scroll to position [30, 0]
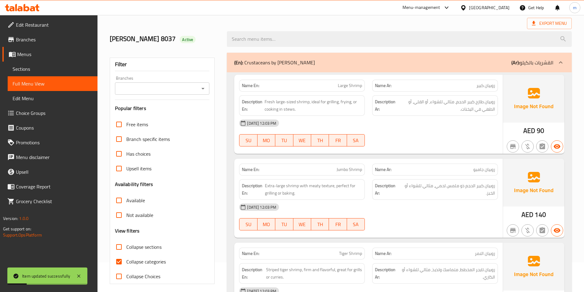
click at [120, 262] on input "Collapse categories" at bounding box center [119, 261] width 15 height 15
checkbox input "false"
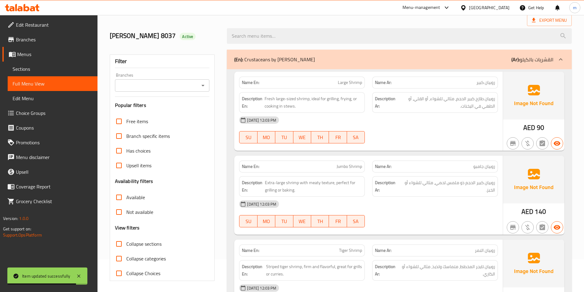
scroll to position [0, 0]
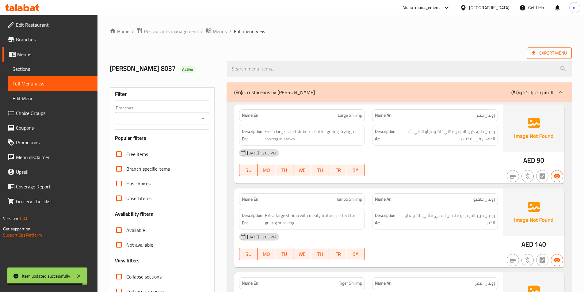
click at [562, 57] on span "Export Menu" at bounding box center [549, 52] width 45 height 11
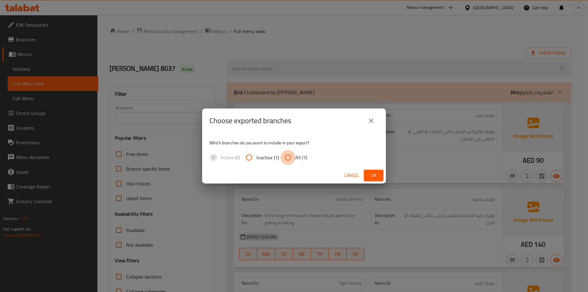
click at [288, 159] on input "All (1)" at bounding box center [288, 157] width 15 height 15
radio input "true"
click at [370, 176] on span "Ok" at bounding box center [374, 176] width 10 height 8
